Goal: Check status: Check status

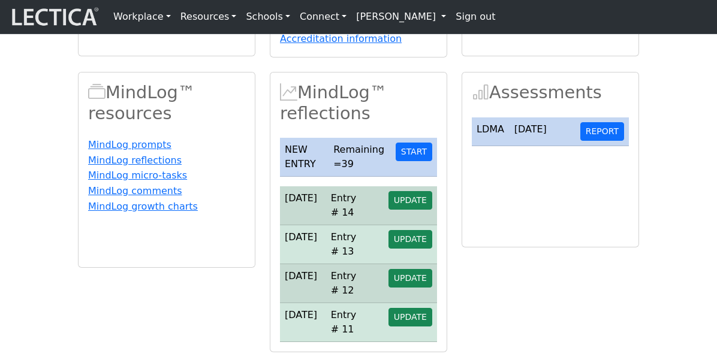
scroll to position [333, 0]
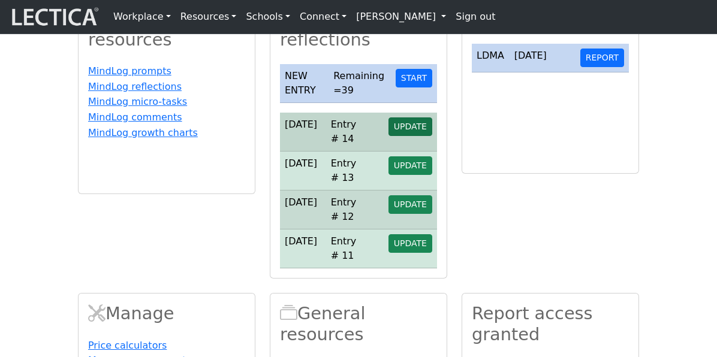
click at [412, 131] on span "UPDATE" at bounding box center [410, 127] width 33 height 10
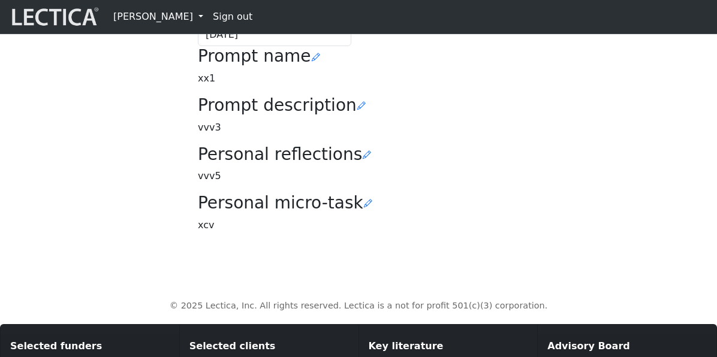
scroll to position [303, 0]
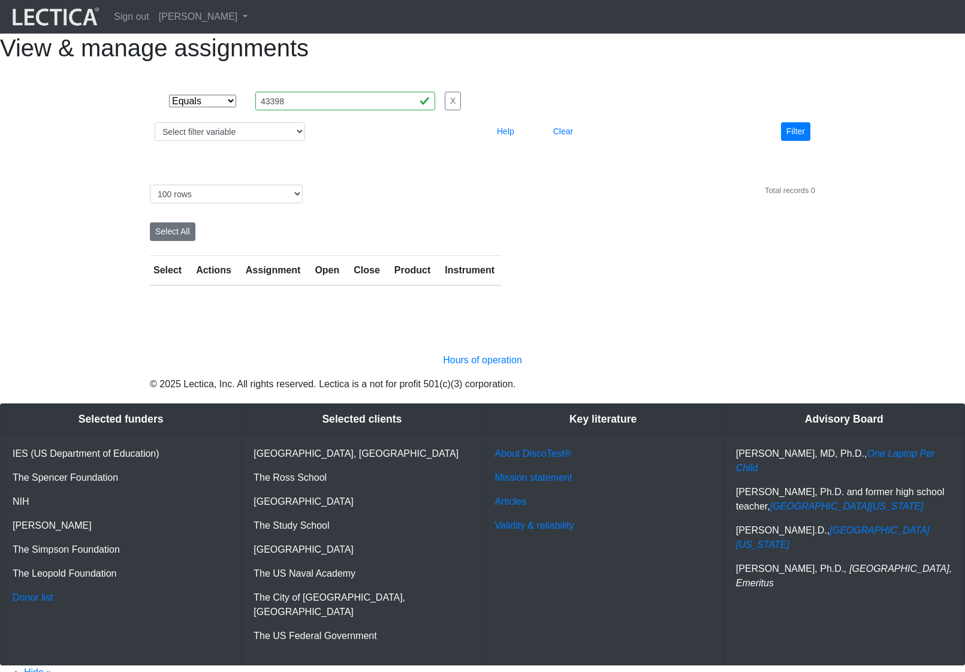
select select "equal"
select select "100"
